Goal: Task Accomplishment & Management: Manage account settings

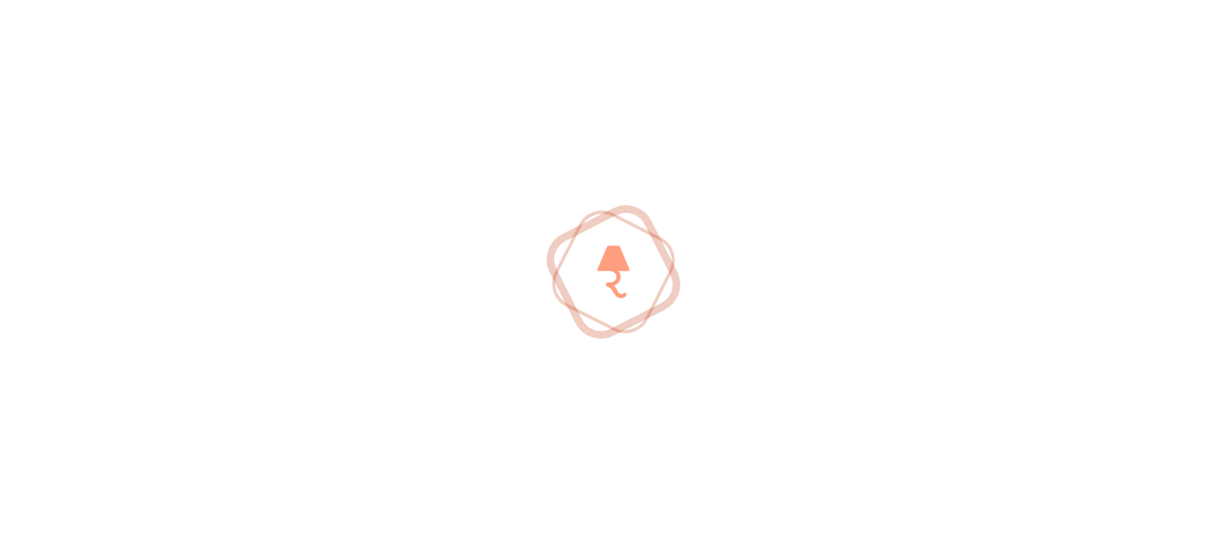
scroll to position [529, 0]
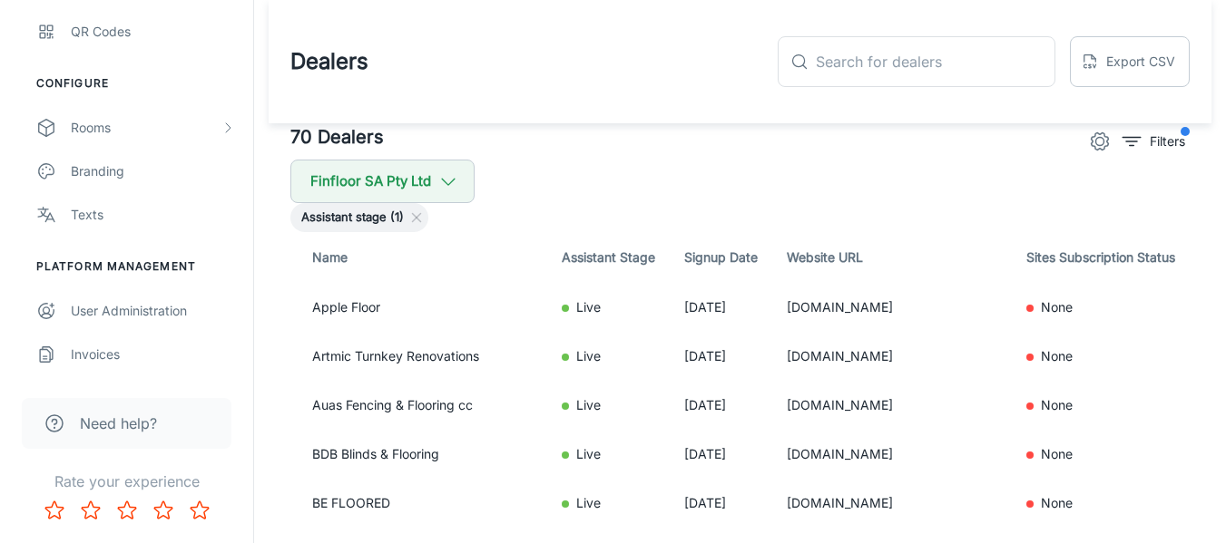
scroll to position [1452, 0]
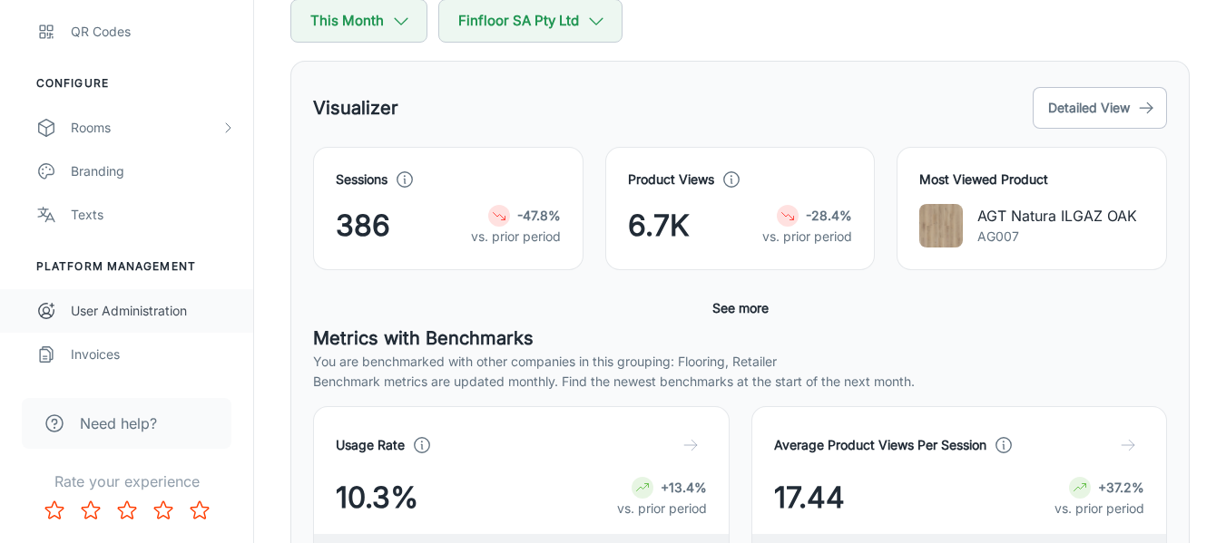
scroll to position [272, 0]
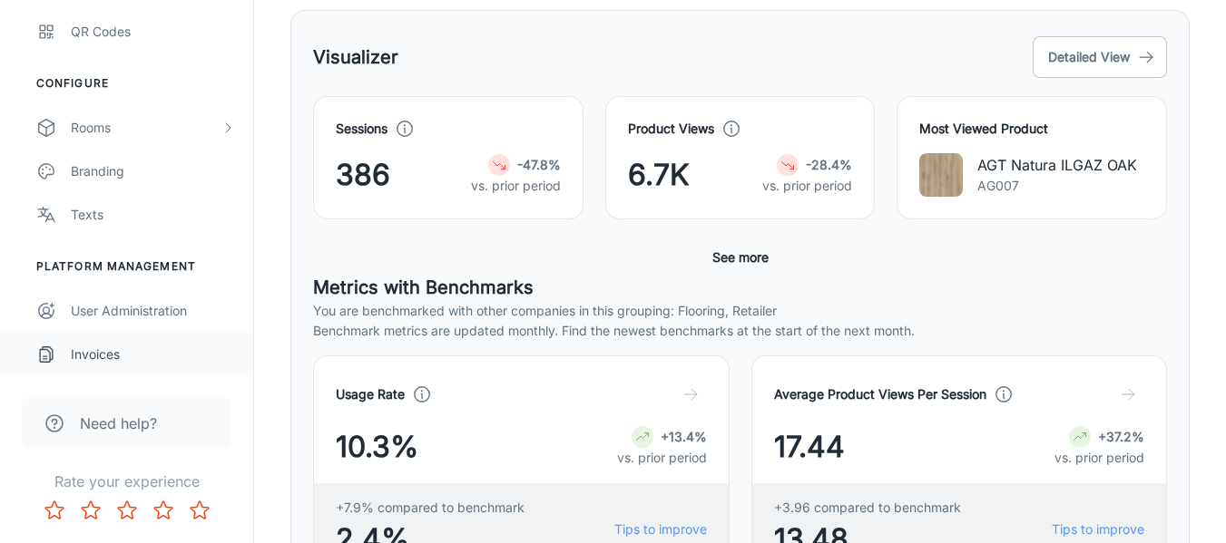
click at [99, 346] on div "Invoices" at bounding box center [153, 355] width 164 height 20
